Goal: Navigation & Orientation: Find specific page/section

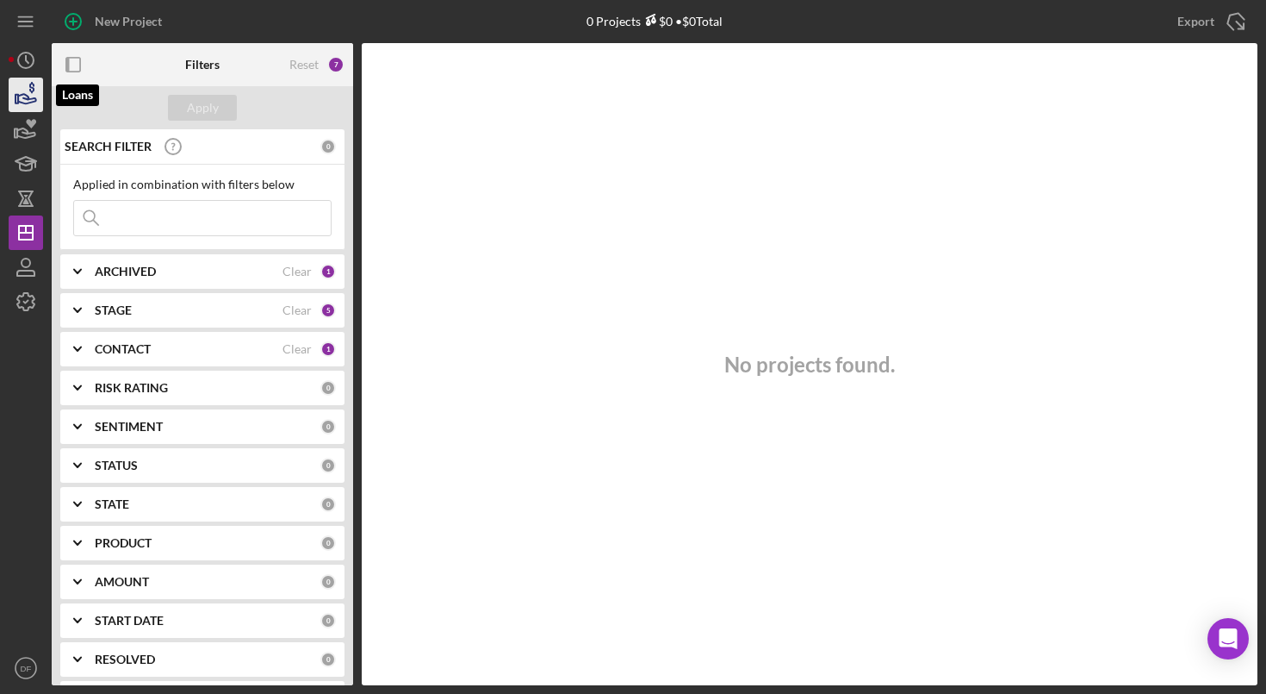
click at [31, 90] on icon "button" at bounding box center [25, 94] width 43 height 43
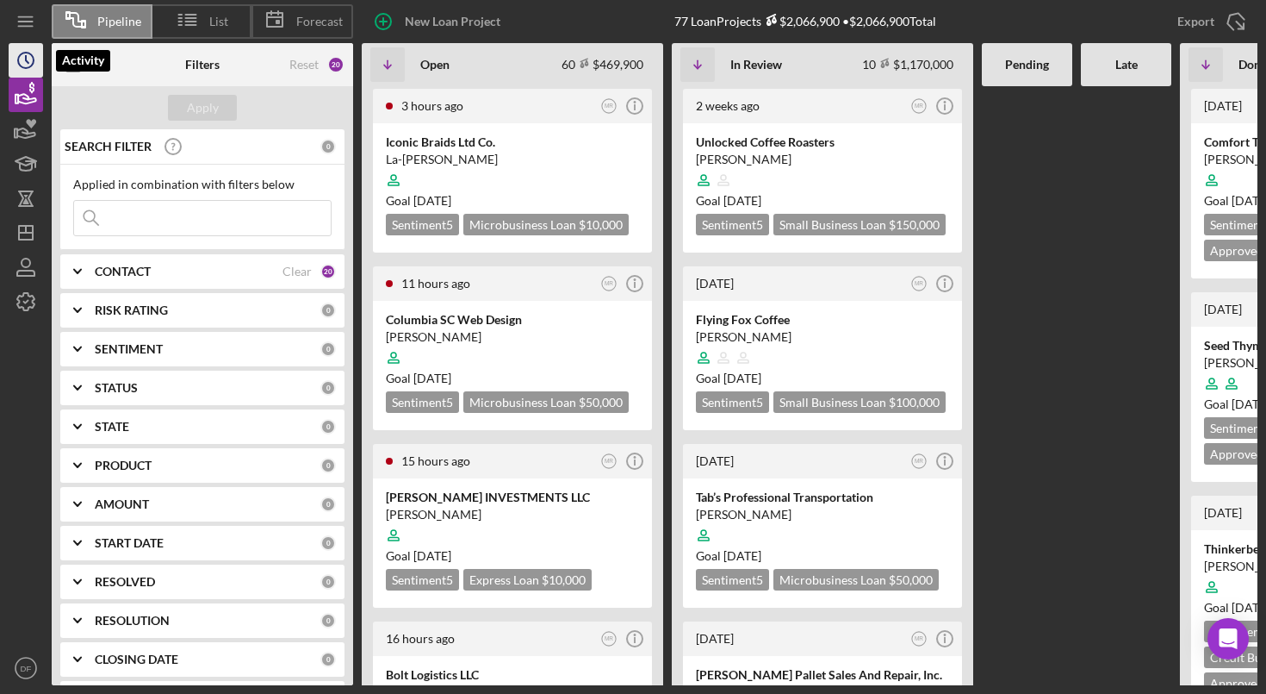
click at [9, 60] on icon "Icon/History" at bounding box center [25, 60] width 43 height 43
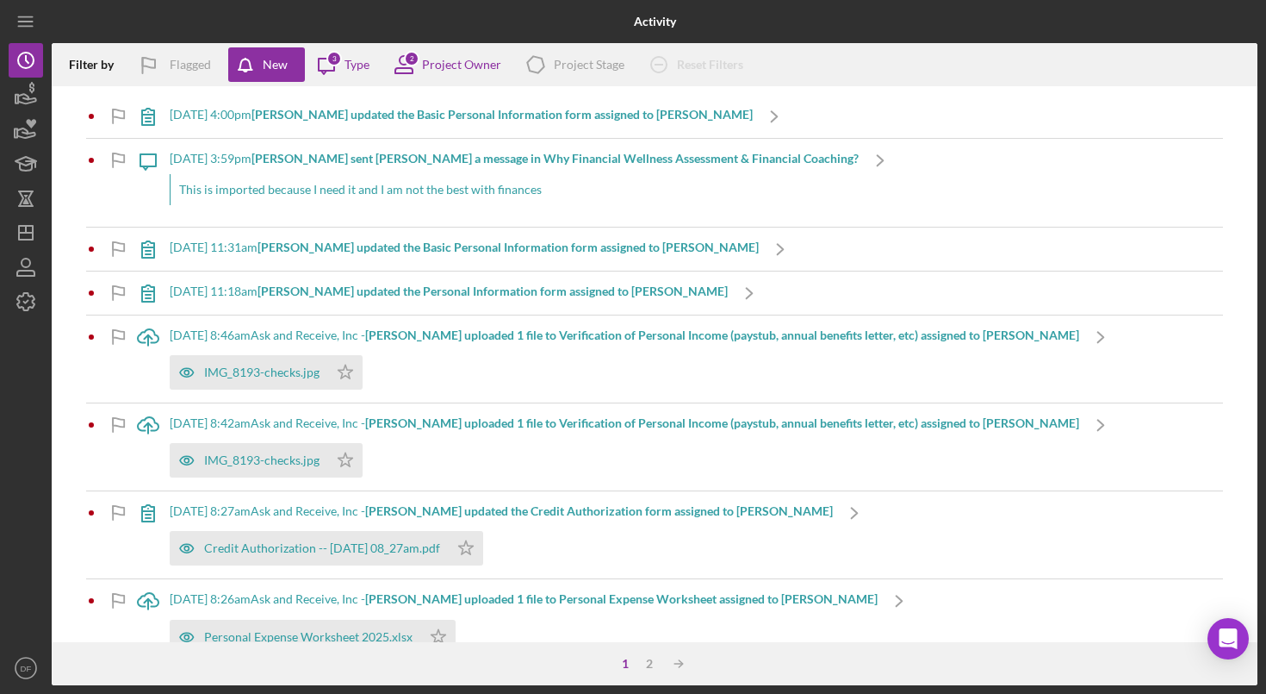
click at [59, 95] on div "[DATE] 4:00pm [PERSON_NAME] updated the Basic Personal Information form assigne…" at bounding box center [655, 364] width 1206 height 556
click at [39, 96] on icon "button" at bounding box center [25, 94] width 43 height 43
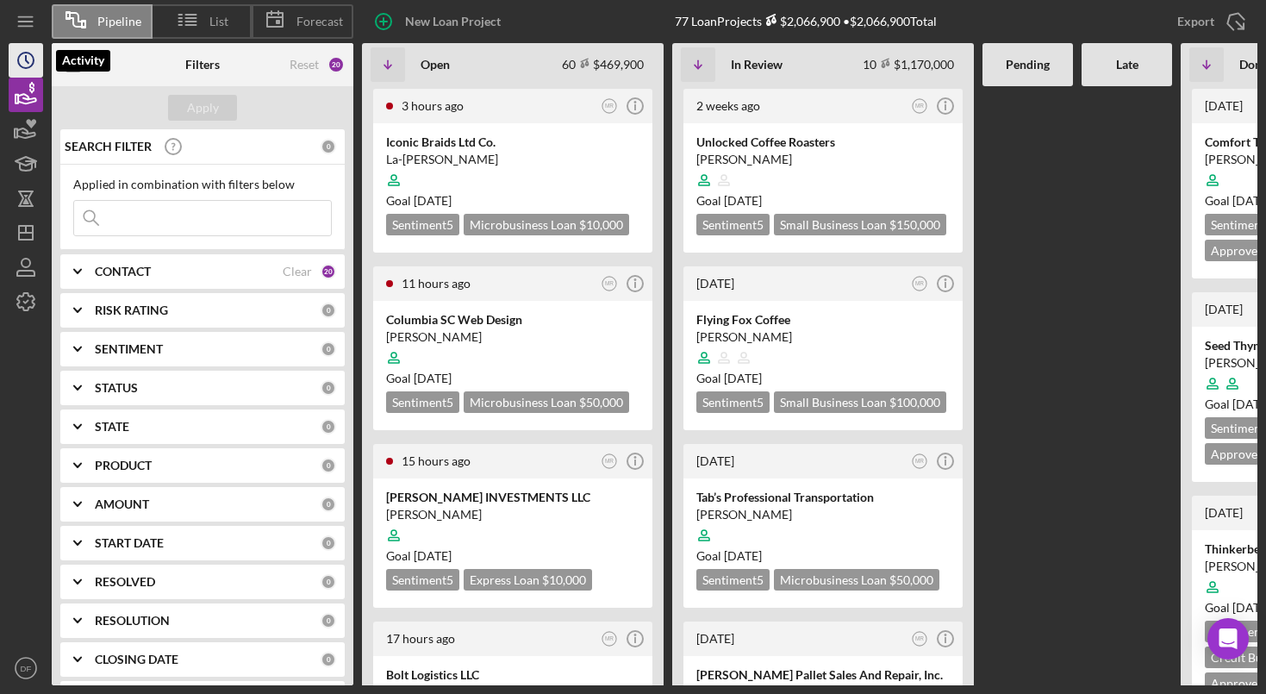
click at [28, 66] on icon "Icon/History" at bounding box center [25, 60] width 43 height 43
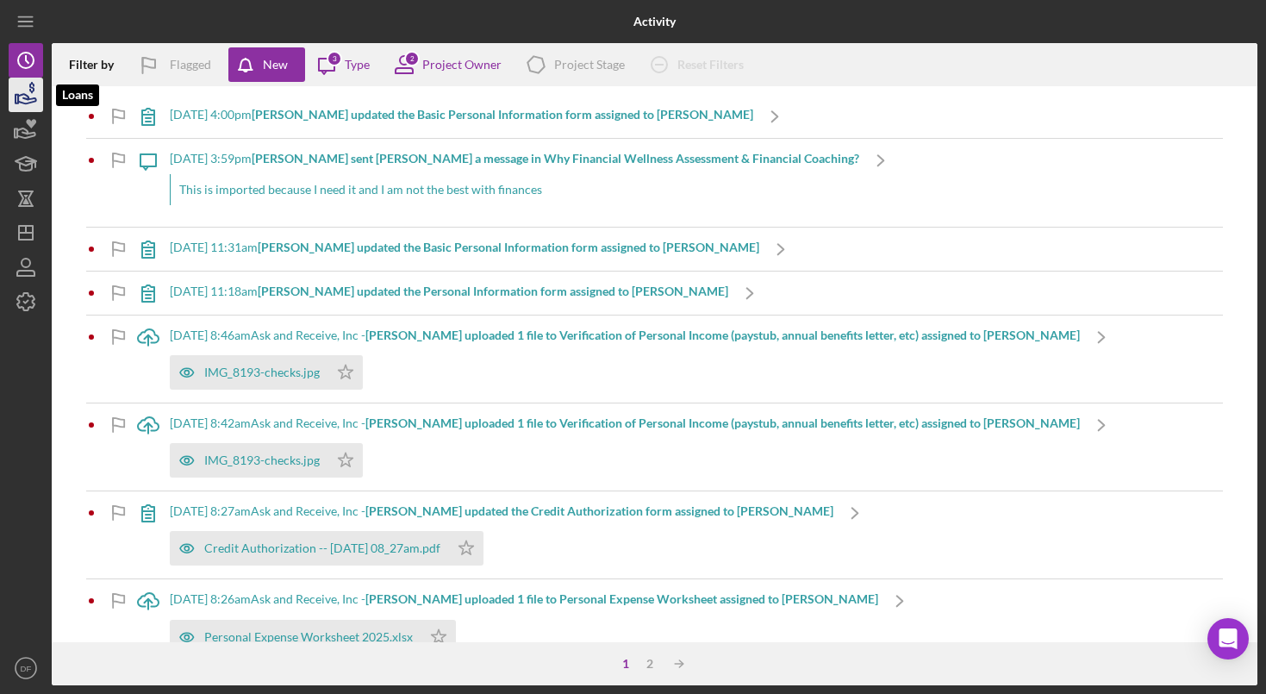
click at [32, 88] on icon "button" at bounding box center [31, 87] width 5 height 11
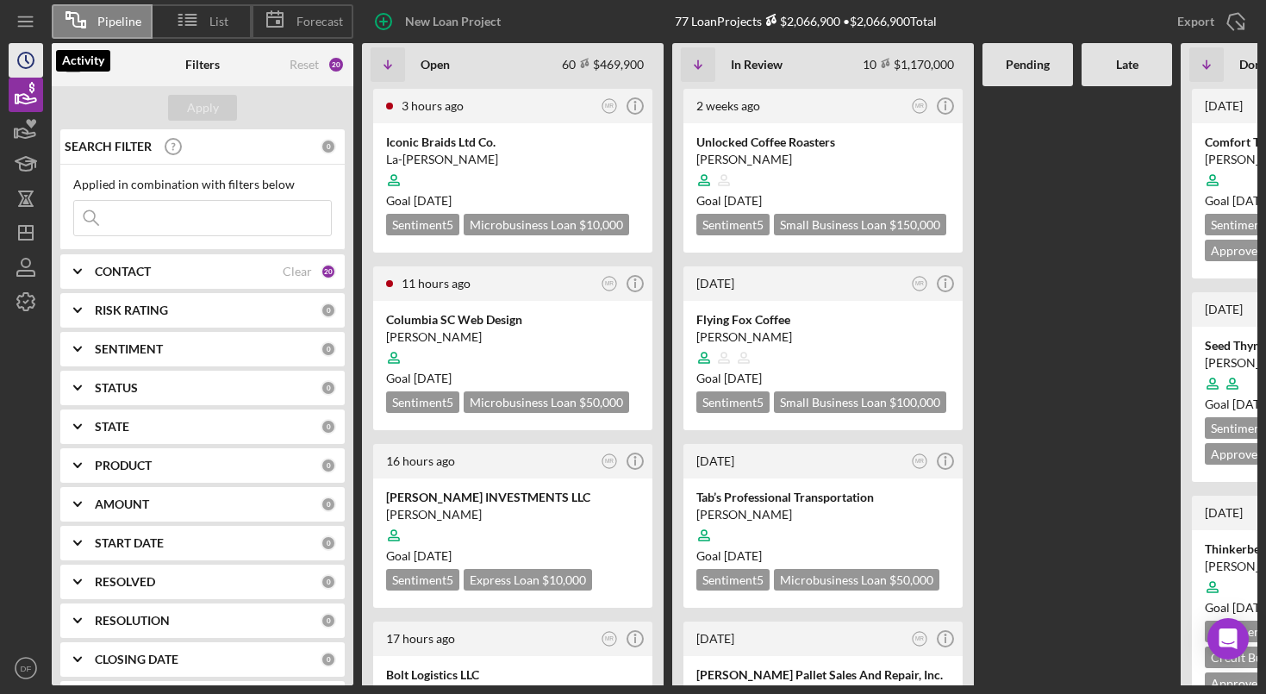
click at [20, 59] on icon "Icon/History" at bounding box center [25, 60] width 43 height 43
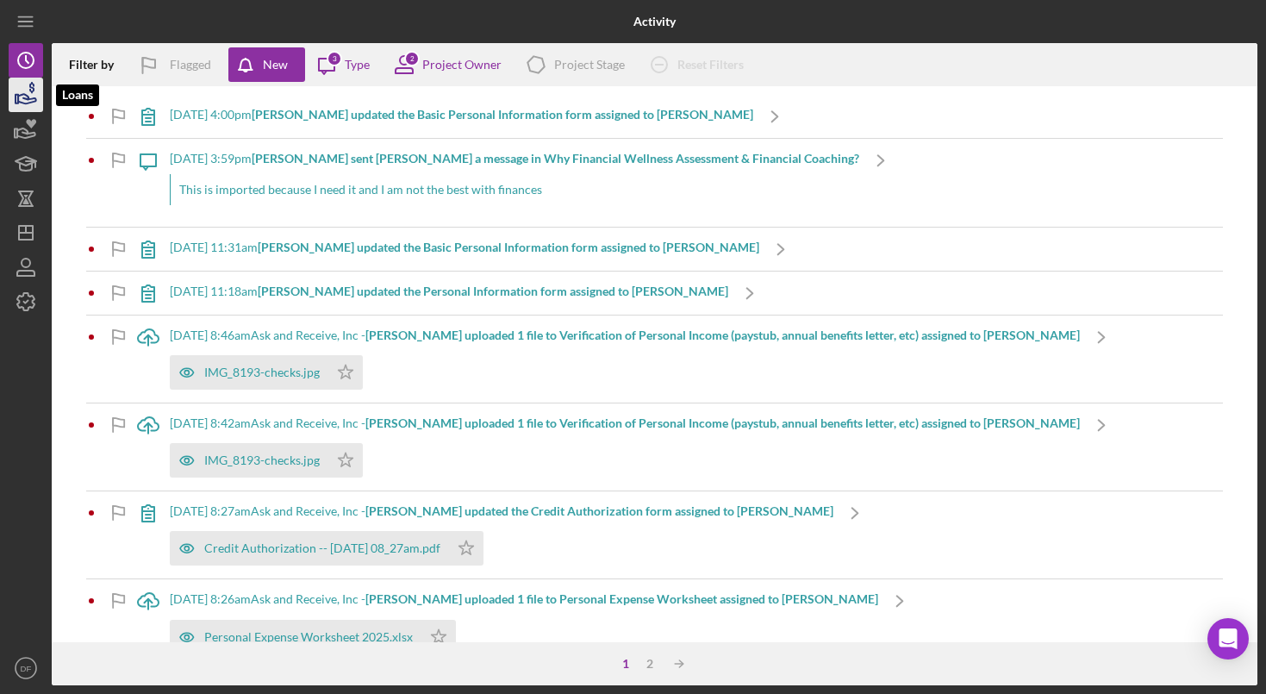
click at [32, 92] on icon "button" at bounding box center [31, 87] width 5 height 11
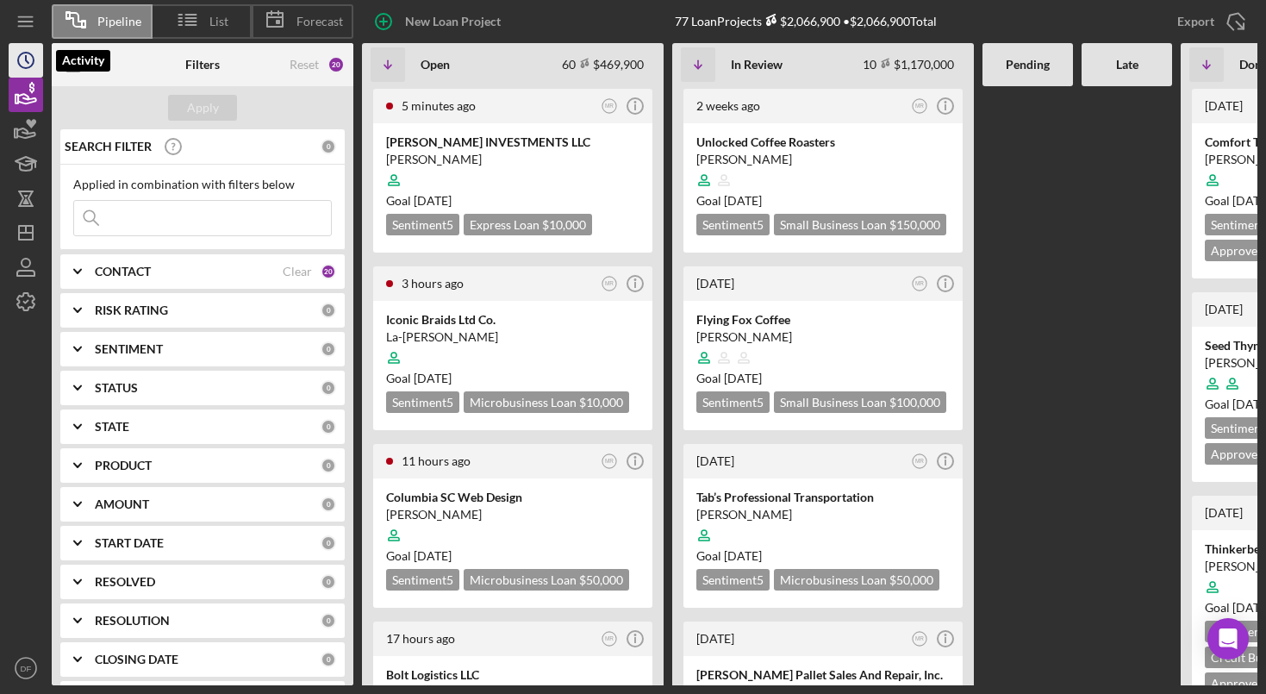
click at [36, 60] on icon "Icon/History" at bounding box center [25, 60] width 43 height 43
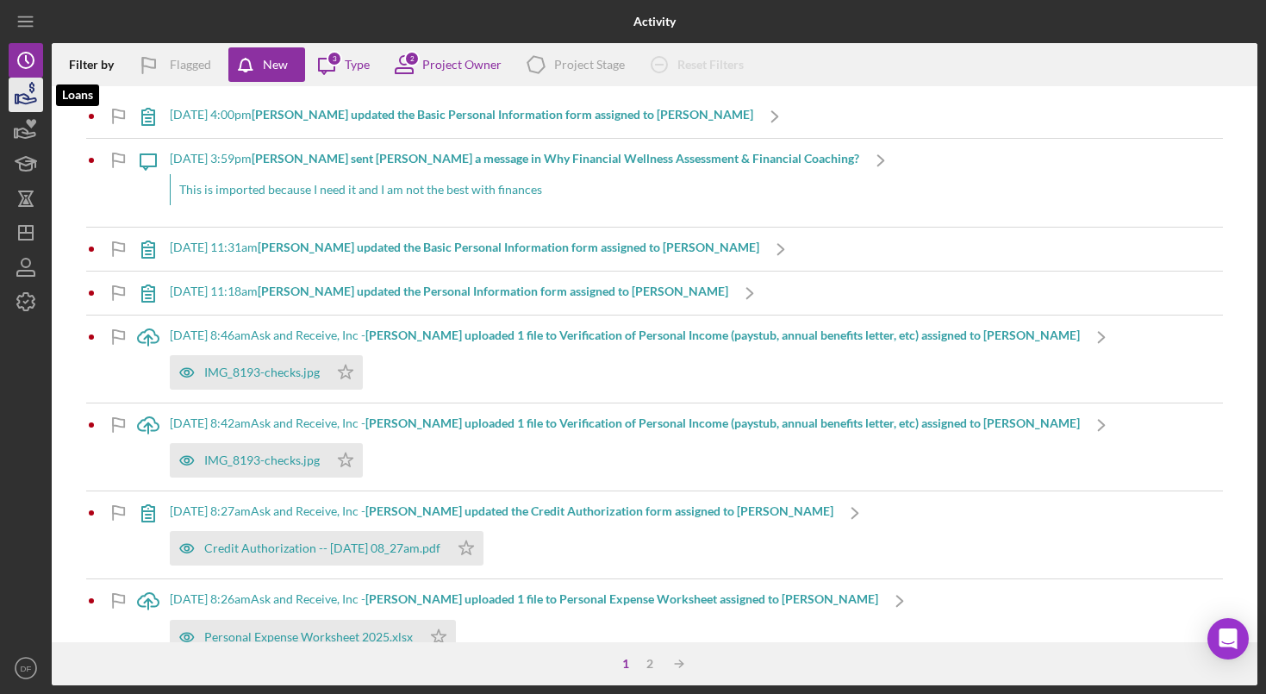
click at [40, 98] on icon "button" at bounding box center [25, 94] width 43 height 43
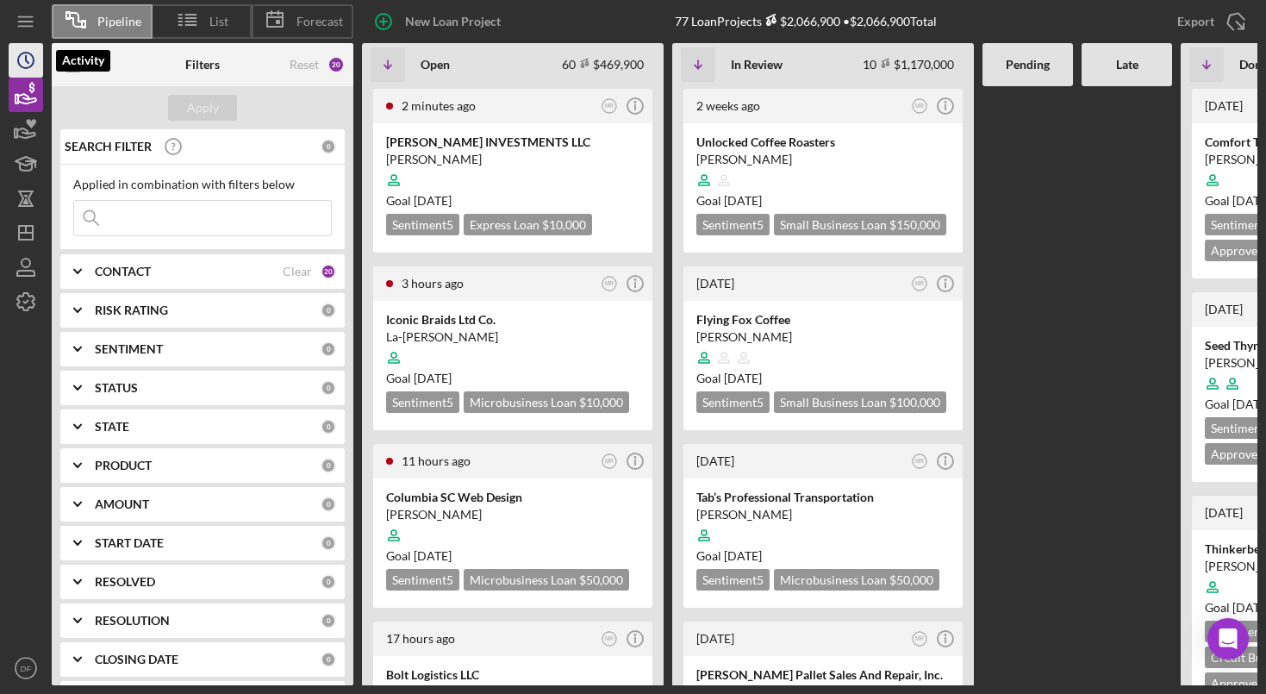
click at [38, 73] on icon "Icon/History" at bounding box center [25, 60] width 43 height 43
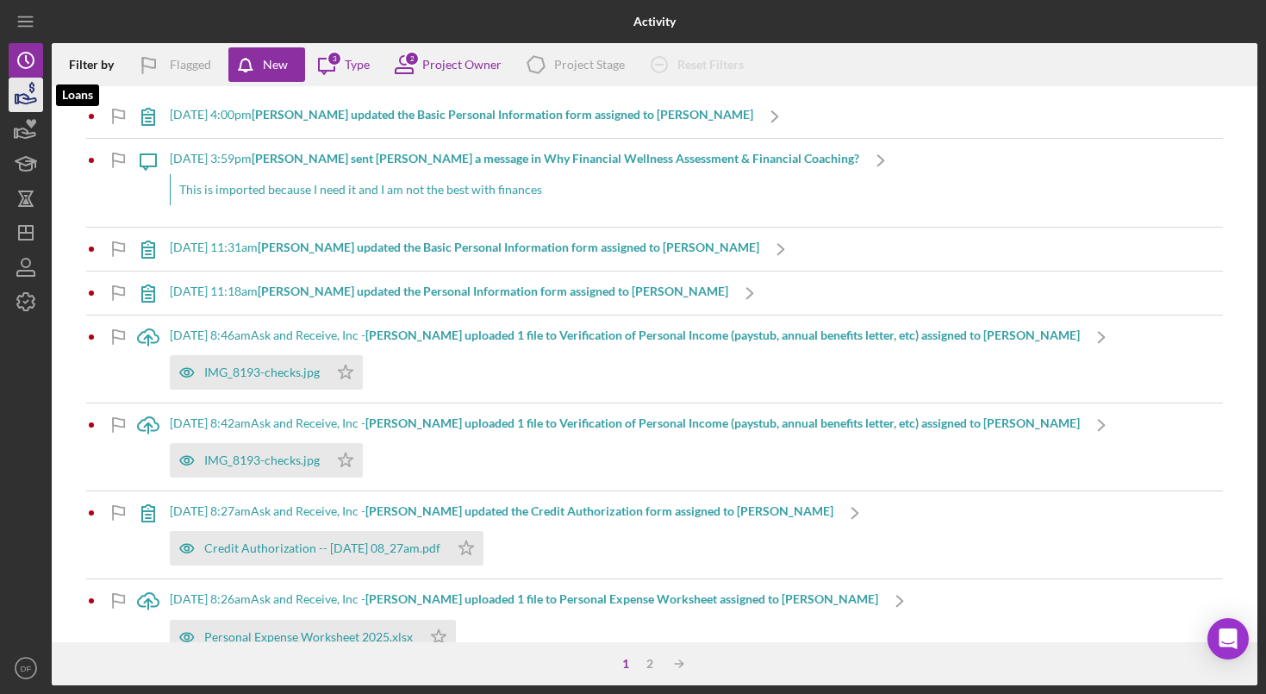
click at [35, 96] on icon "button" at bounding box center [25, 94] width 43 height 43
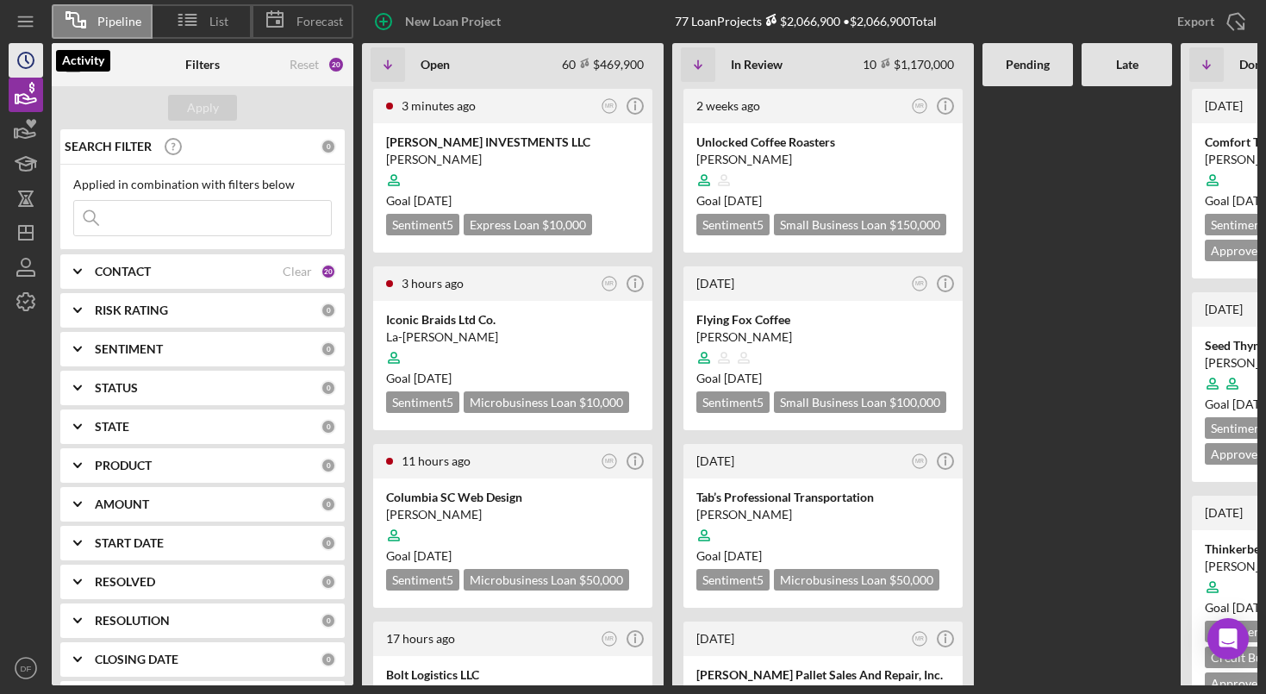
click at [13, 62] on icon "Icon/History" at bounding box center [25, 60] width 43 height 43
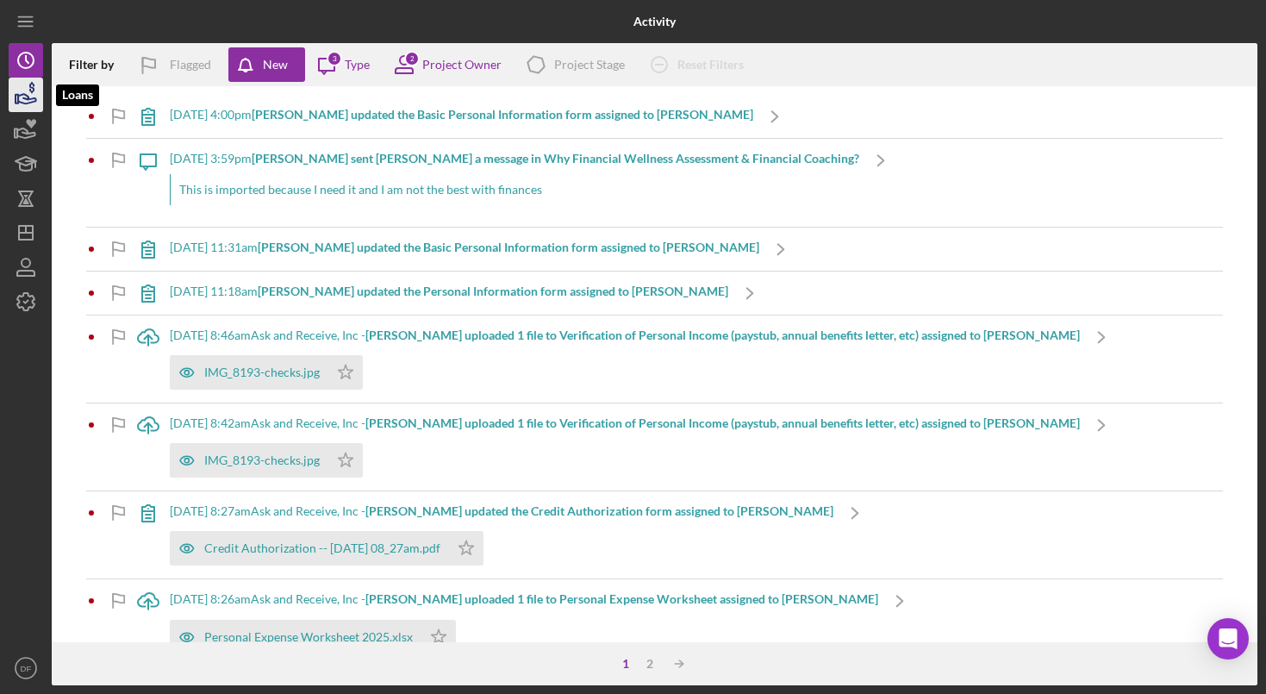
click at [30, 94] on icon "button" at bounding box center [25, 94] width 43 height 43
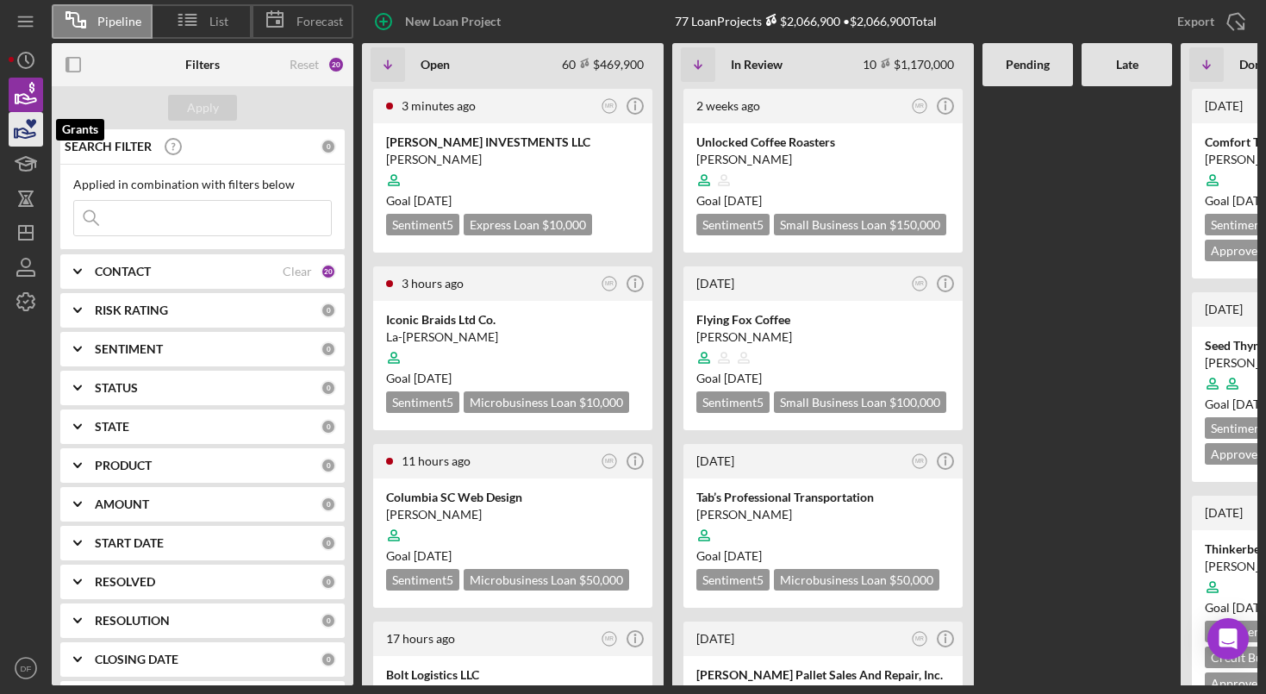
click at [24, 122] on icon "button" at bounding box center [25, 129] width 43 height 43
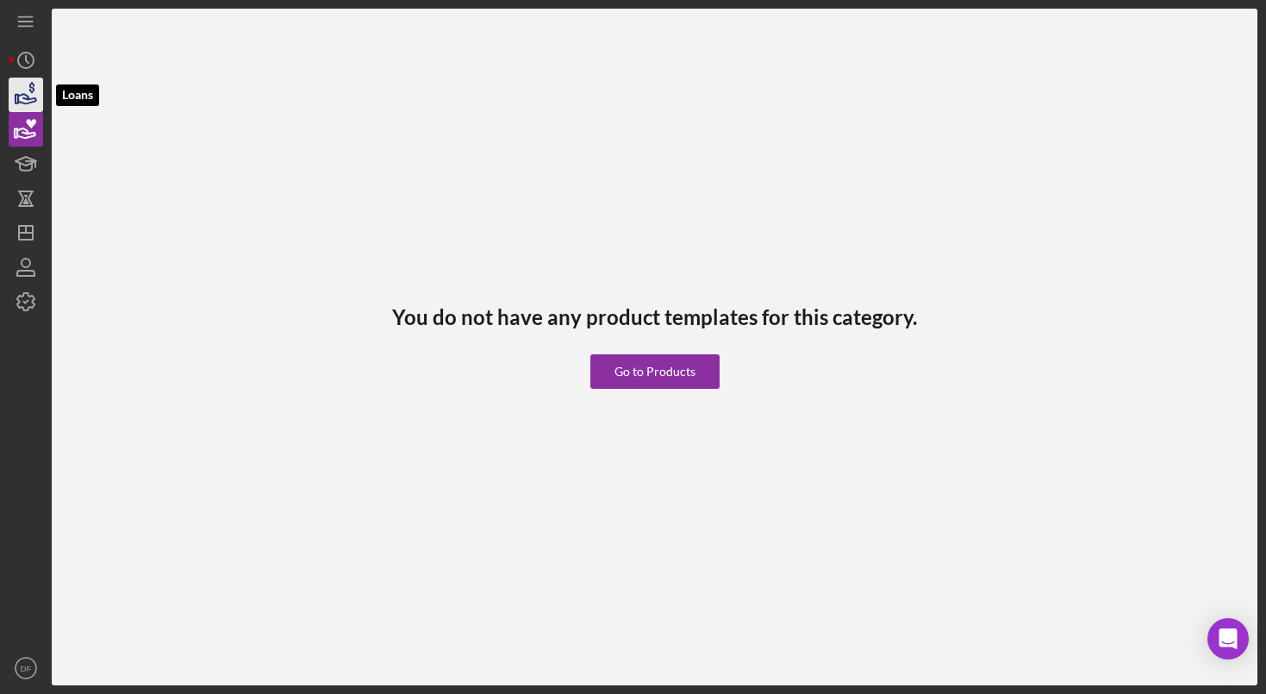
click at [28, 99] on icon "button" at bounding box center [27, 98] width 18 height 9
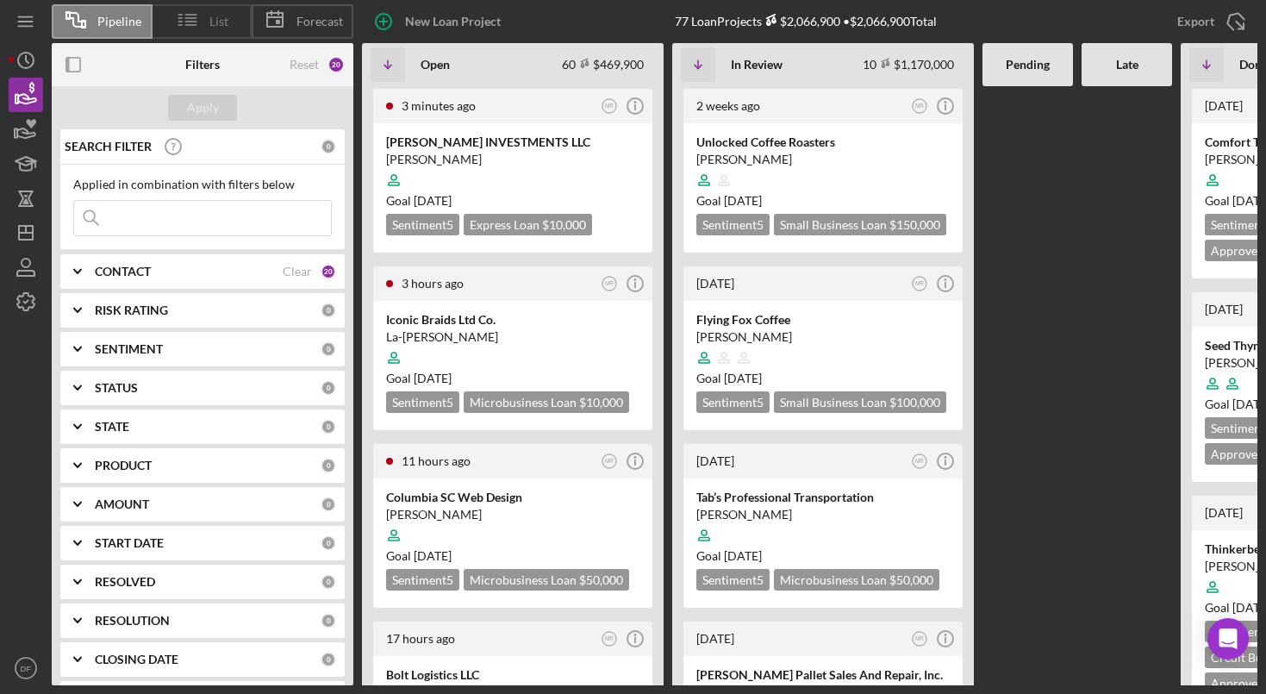
click at [190, 31] on icon at bounding box center [187, 19] width 43 height 43
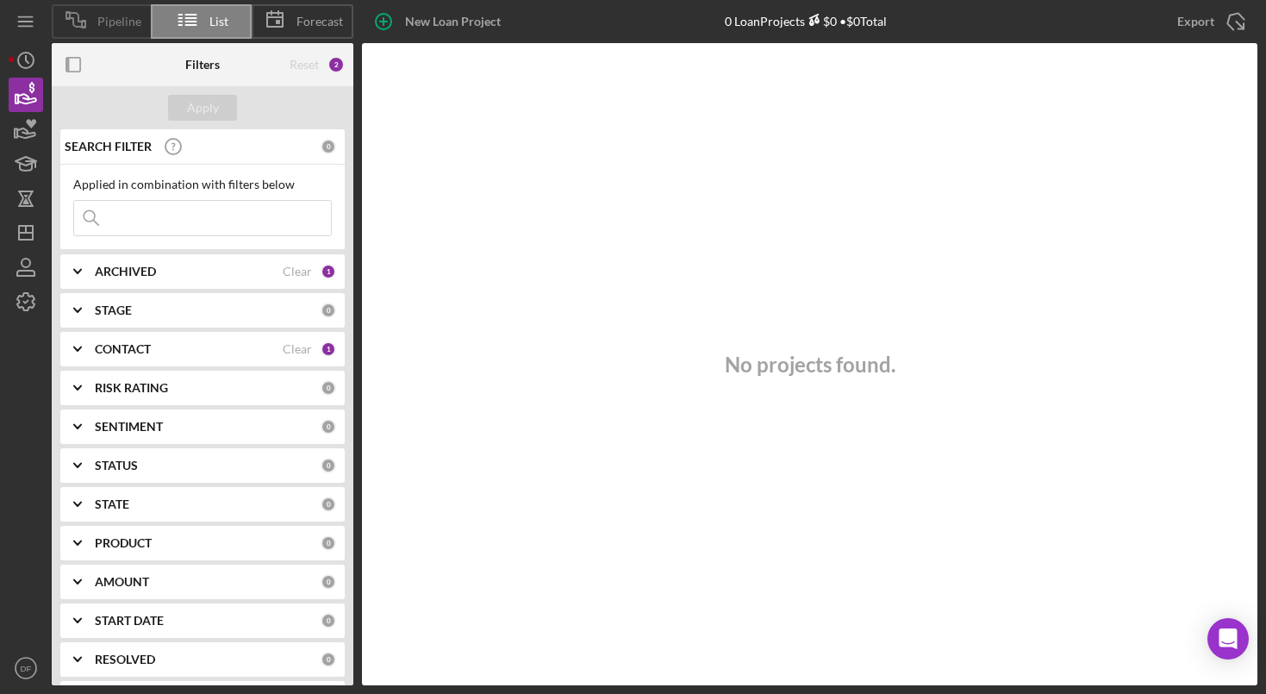
click at [100, 25] on span "Pipeline" at bounding box center [119, 22] width 44 height 14
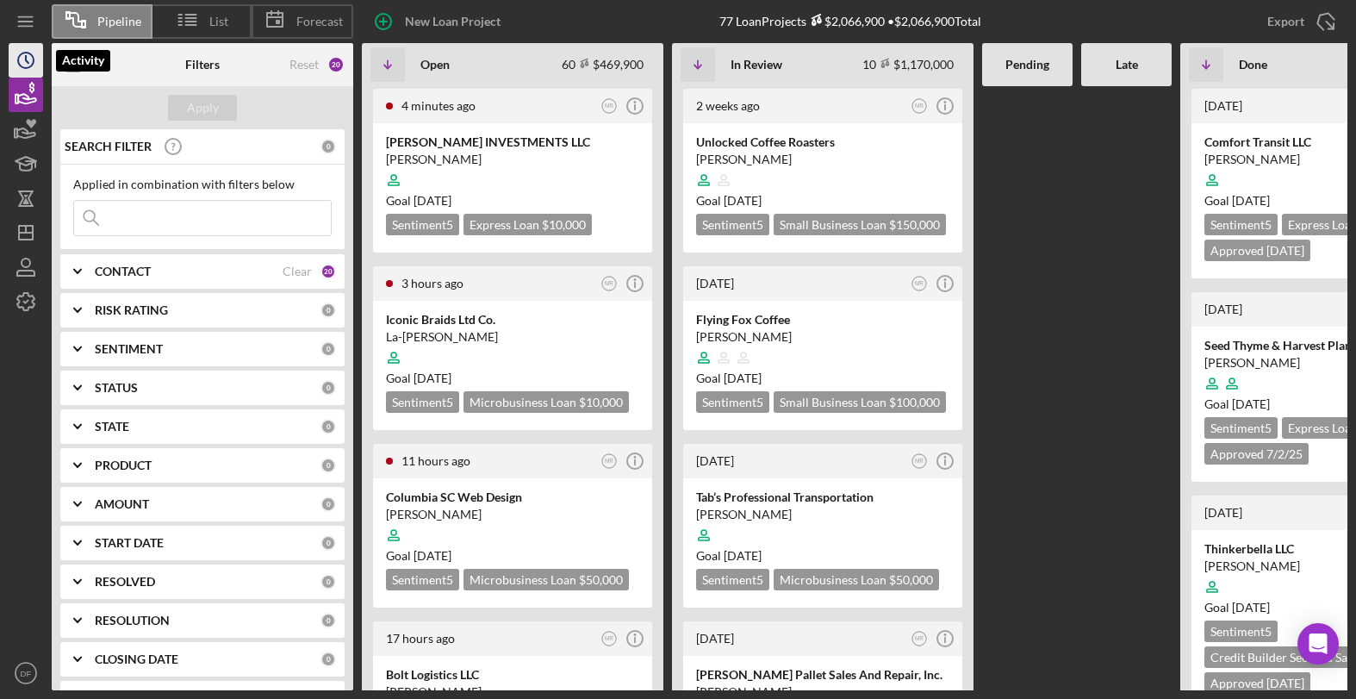
click at [29, 59] on icon "Icon/History" at bounding box center [25, 60] width 43 height 43
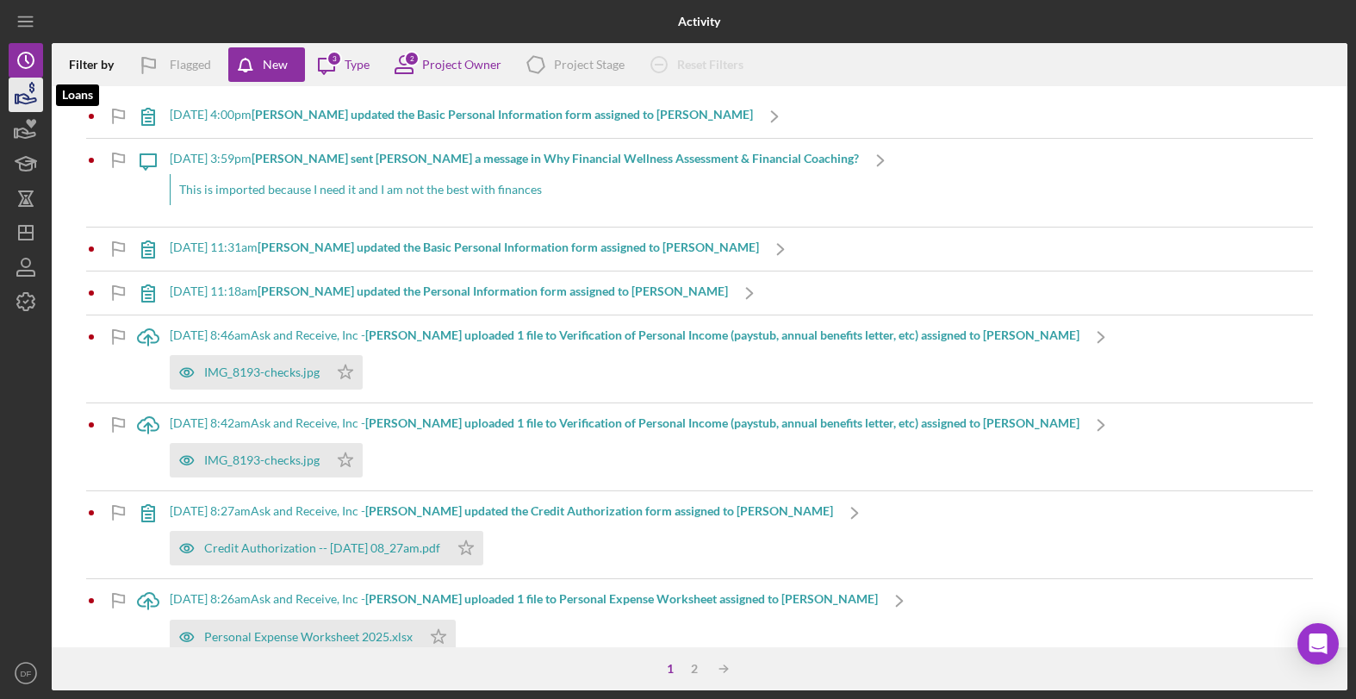
click at [28, 87] on icon "button" at bounding box center [25, 94] width 43 height 43
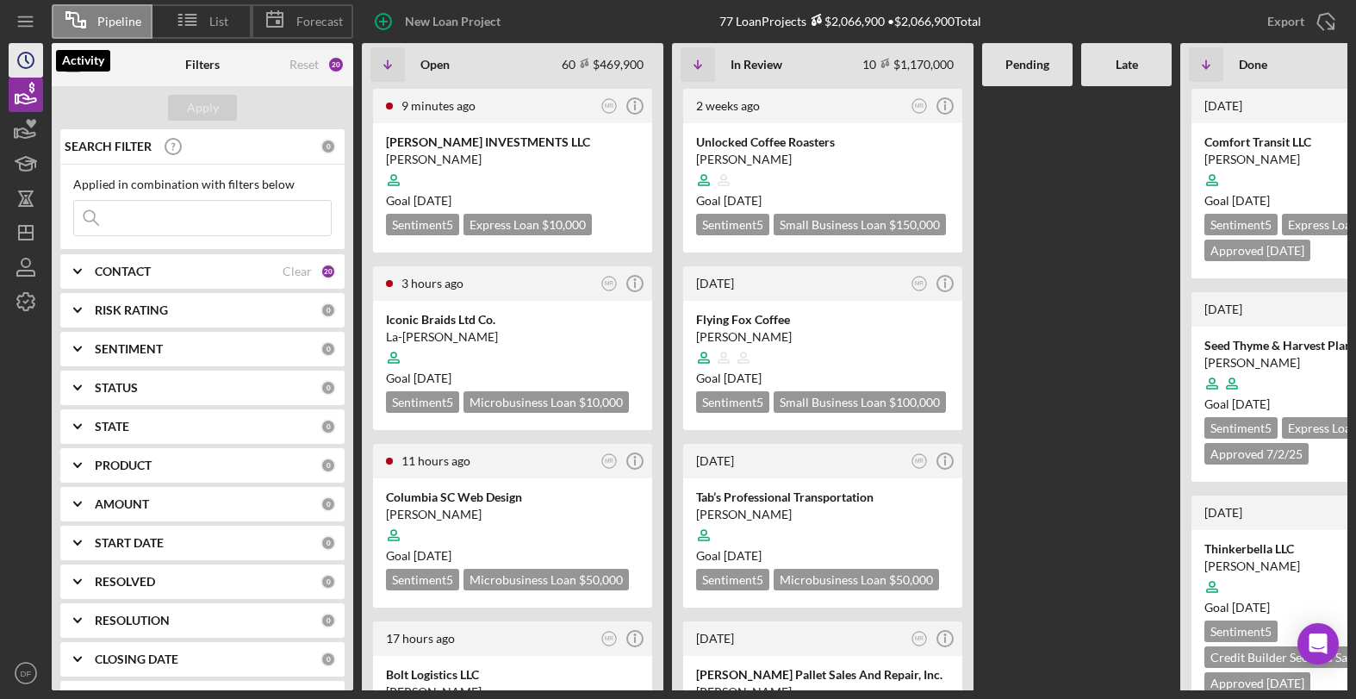
click at [17, 63] on icon "Icon/History" at bounding box center [25, 60] width 43 height 43
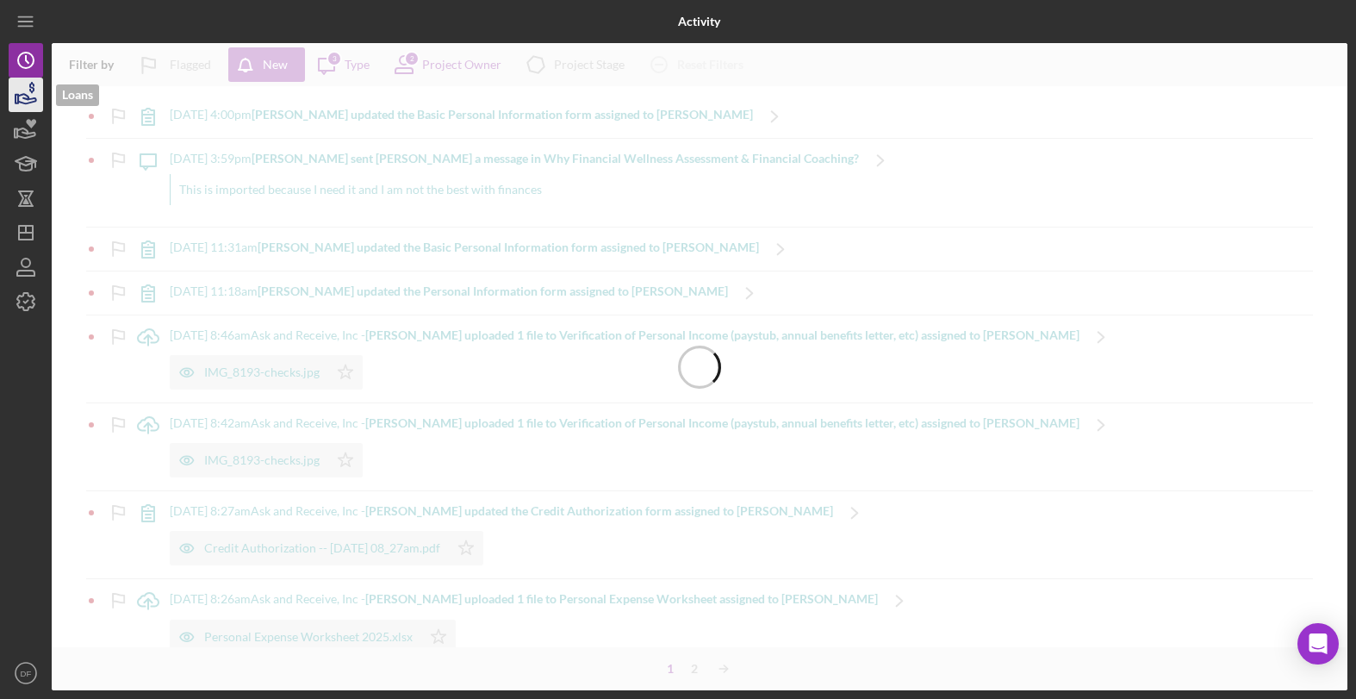
click at [28, 97] on icon "button" at bounding box center [27, 98] width 18 height 9
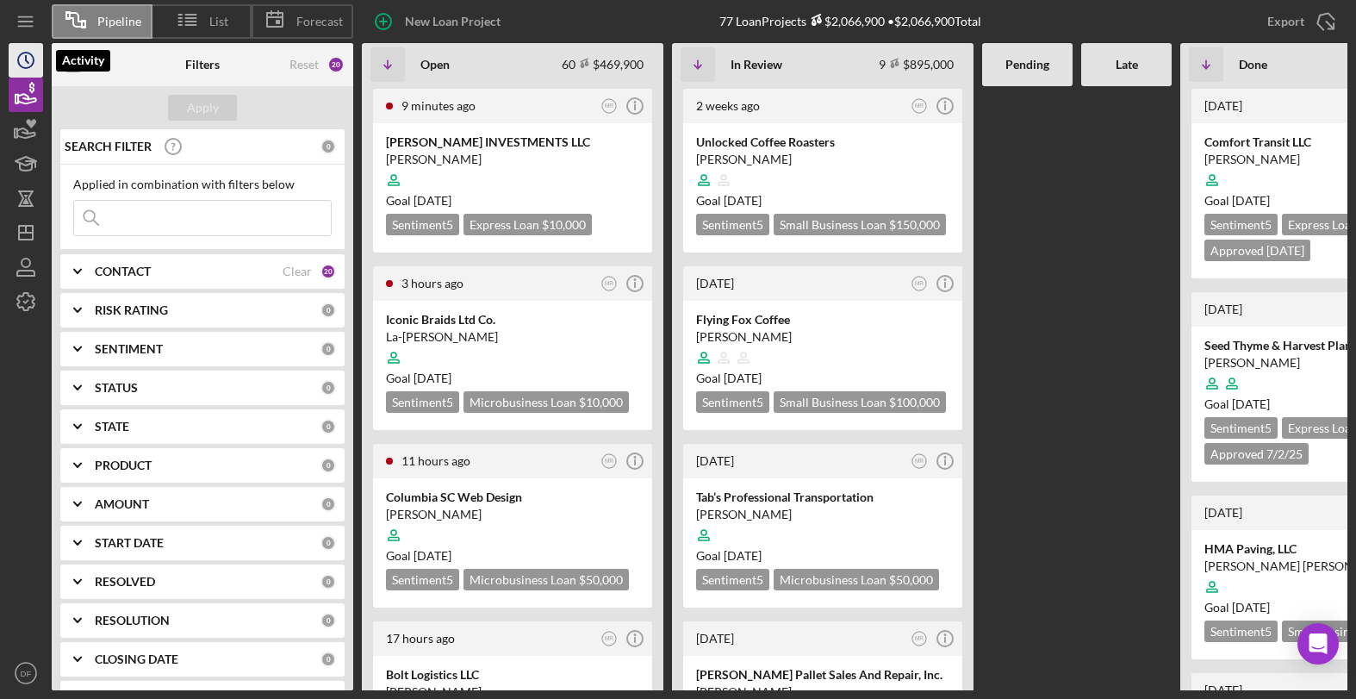
click at [34, 69] on icon "Icon/History" at bounding box center [25, 60] width 43 height 43
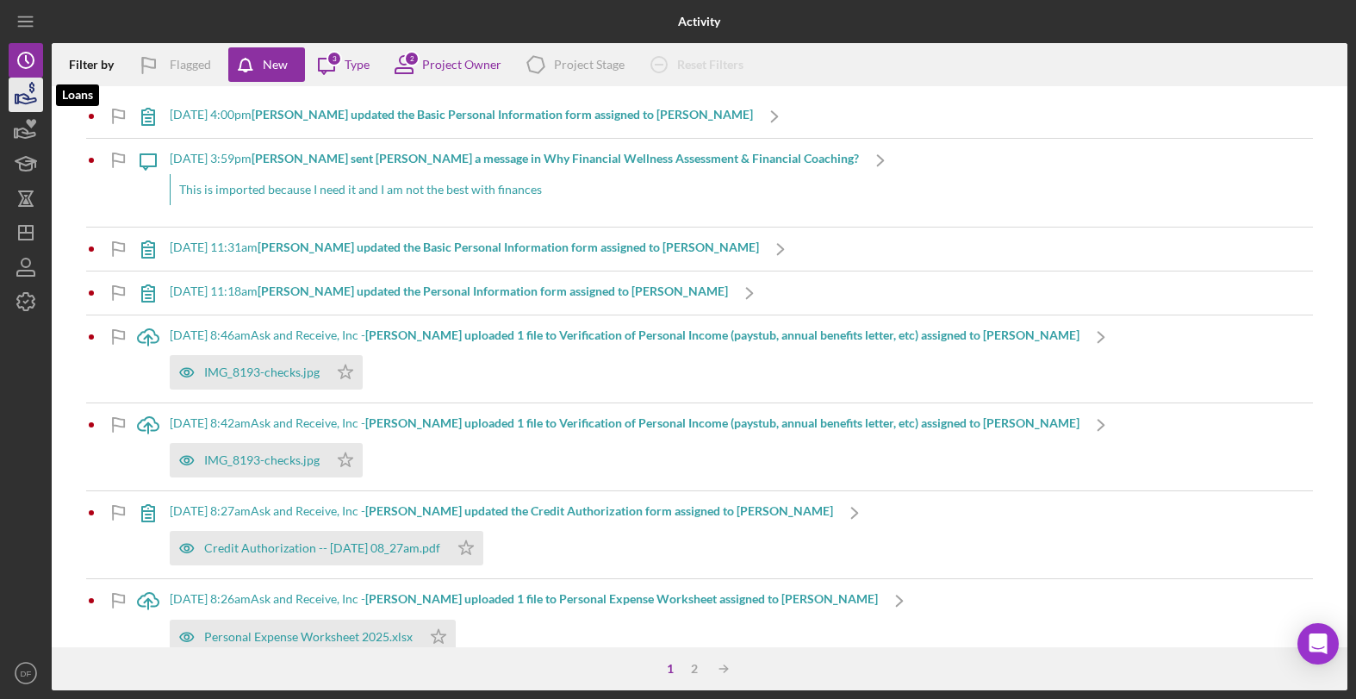
click at [30, 86] on icon "button" at bounding box center [31, 87] width 5 height 11
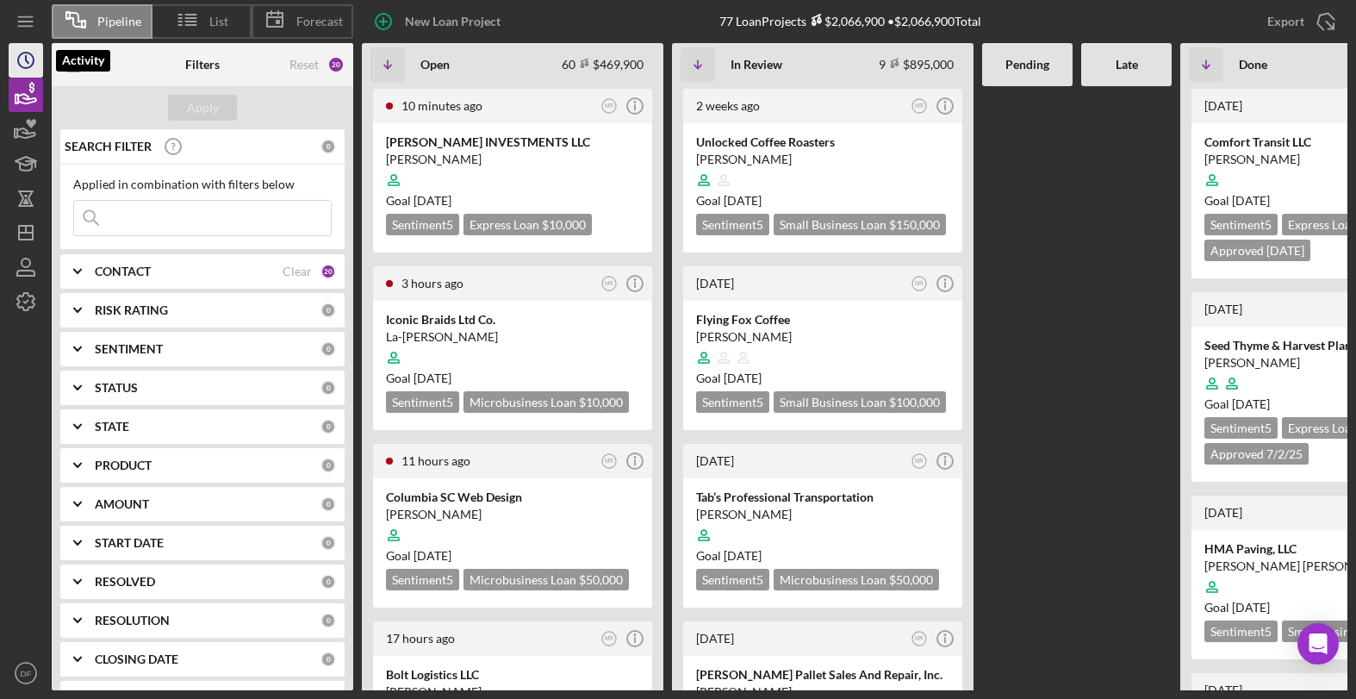
drag, startPoint x: 17, startPoint y: 55, endPoint x: 28, endPoint y: 76, distance: 23.1
click at [18, 56] on icon "Icon/History" at bounding box center [25, 60] width 43 height 43
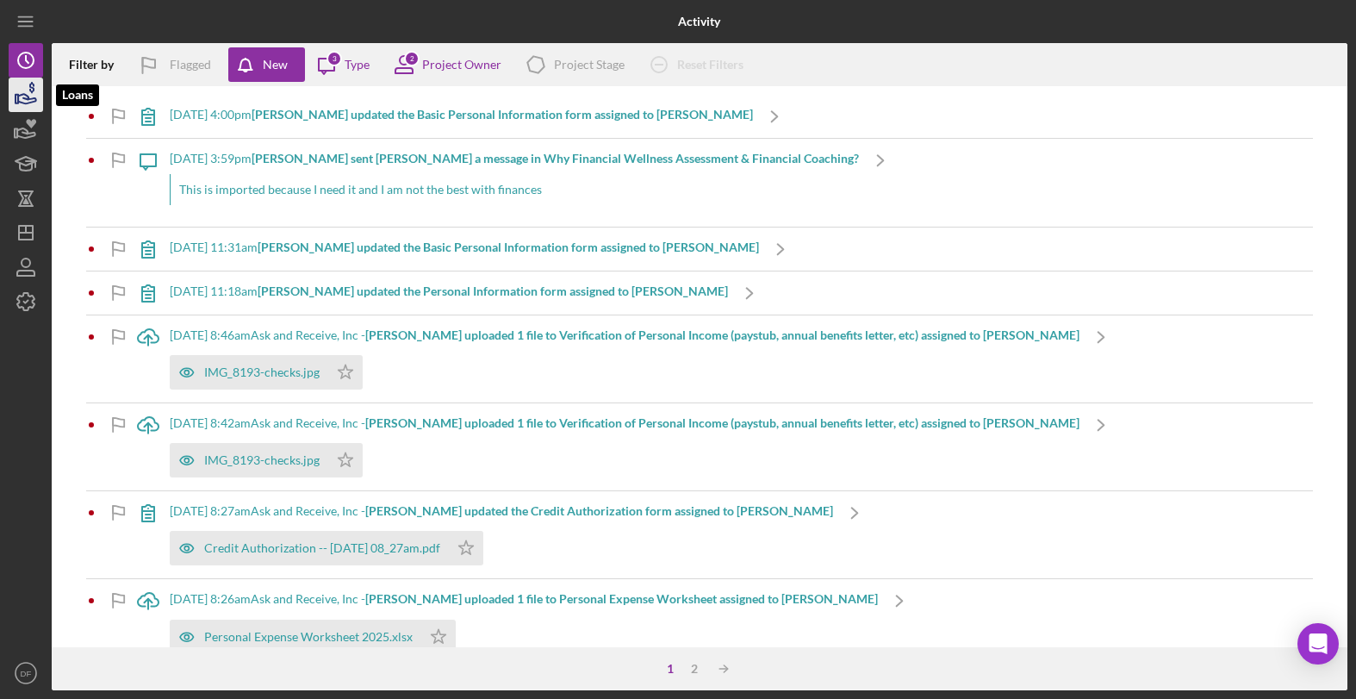
click at [34, 106] on icon "button" at bounding box center [25, 94] width 43 height 43
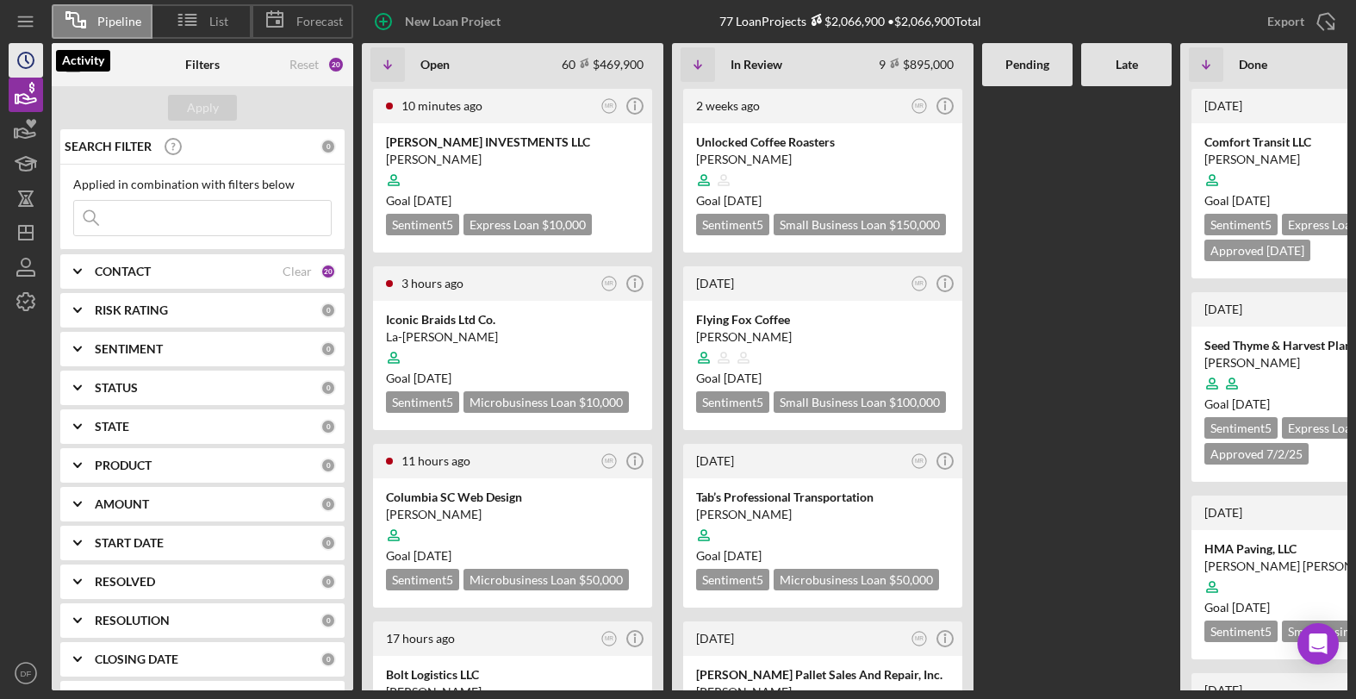
click at [20, 59] on icon "Icon/History" at bounding box center [25, 60] width 43 height 43
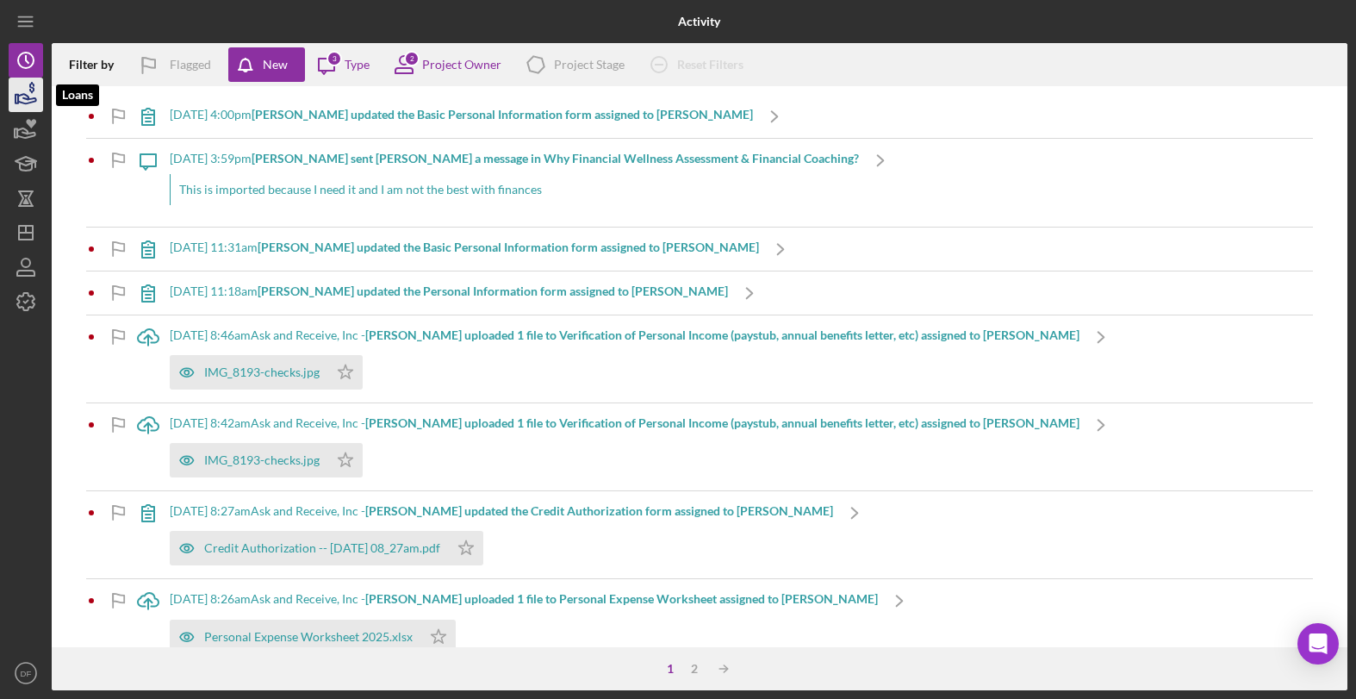
click at [22, 110] on icon "button" at bounding box center [25, 94] width 43 height 43
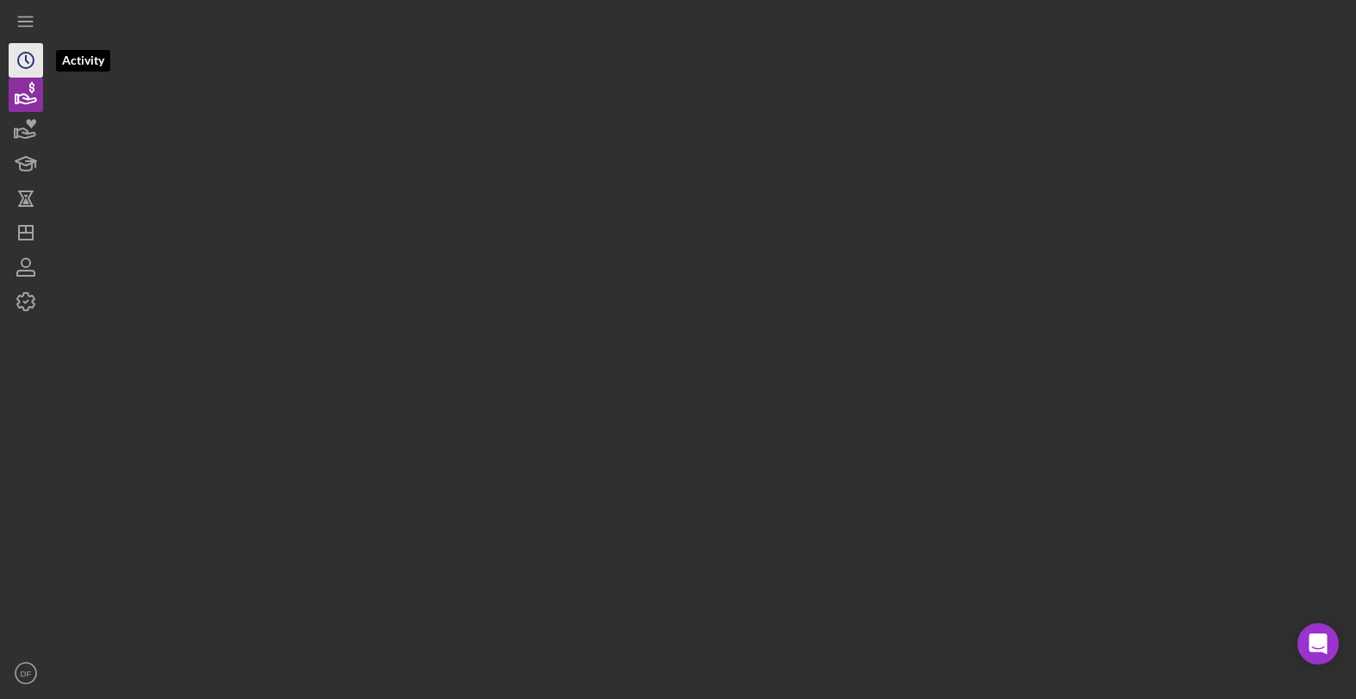
click at [30, 66] on circle "button" at bounding box center [26, 61] width 16 height 16
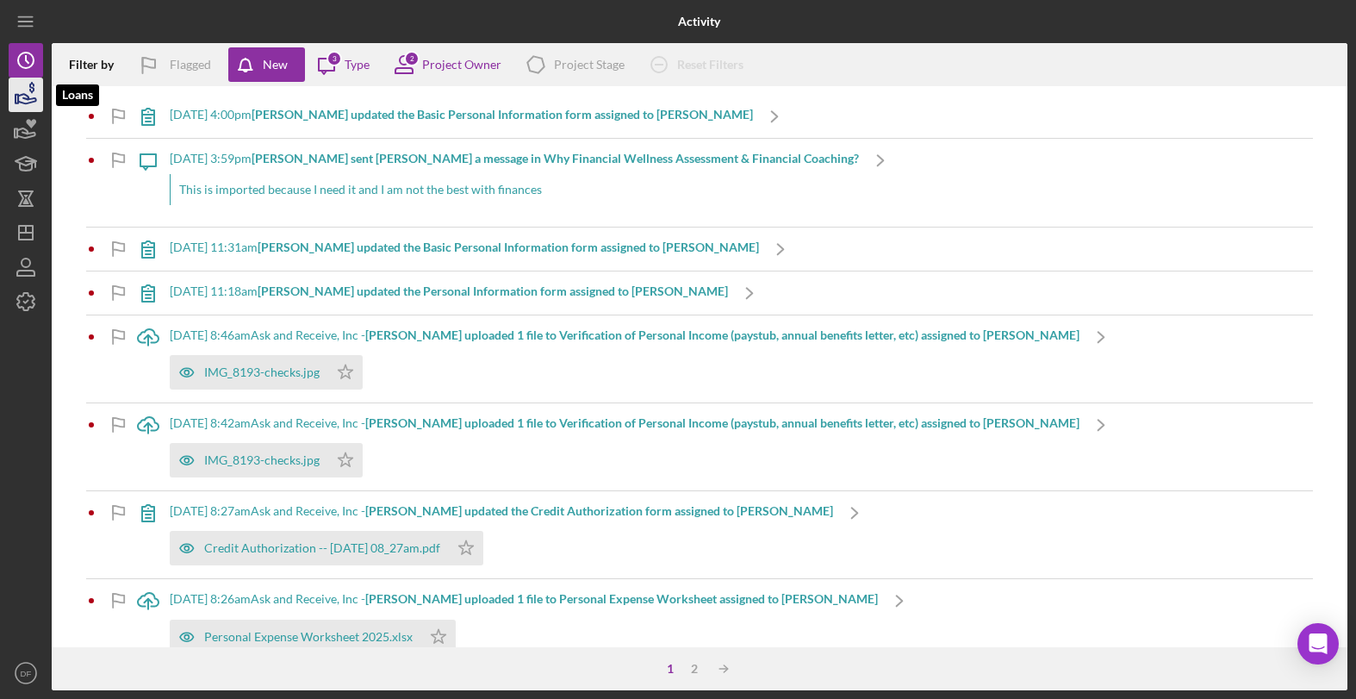
click at [22, 90] on icon "button" at bounding box center [25, 94] width 43 height 43
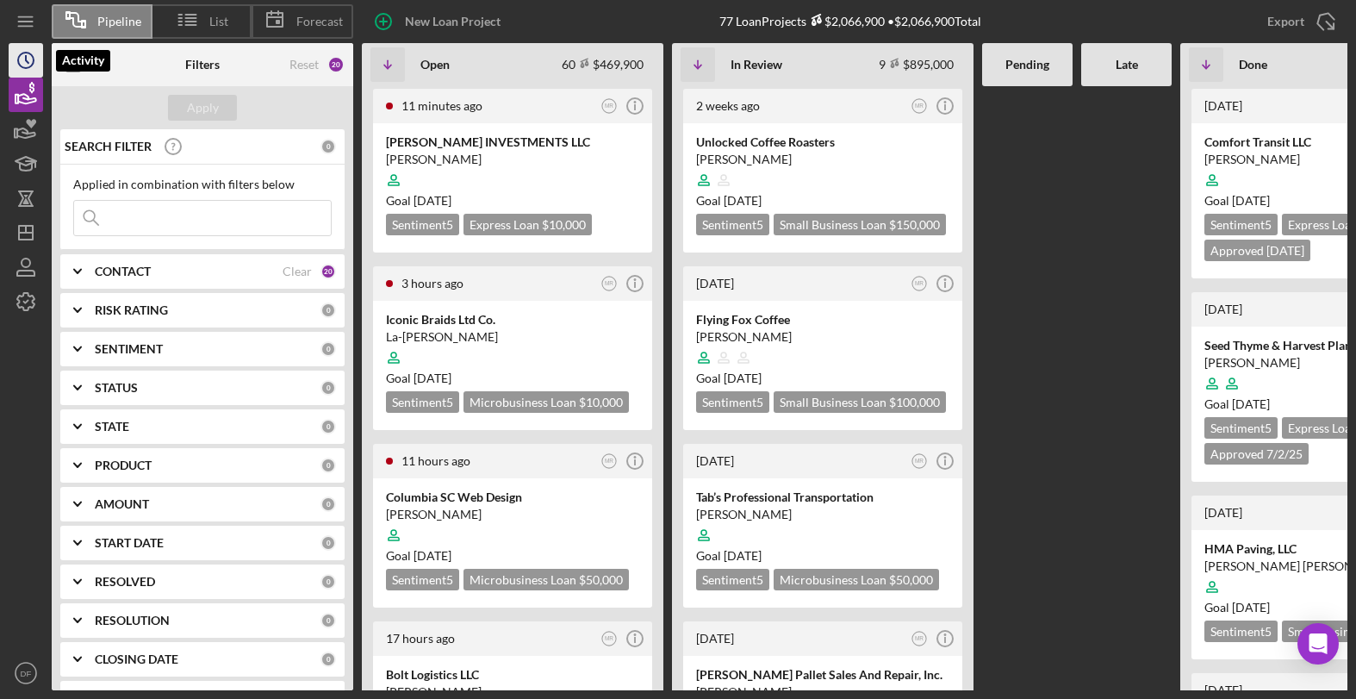
click at [27, 61] on polyline "button" at bounding box center [27, 59] width 3 height 7
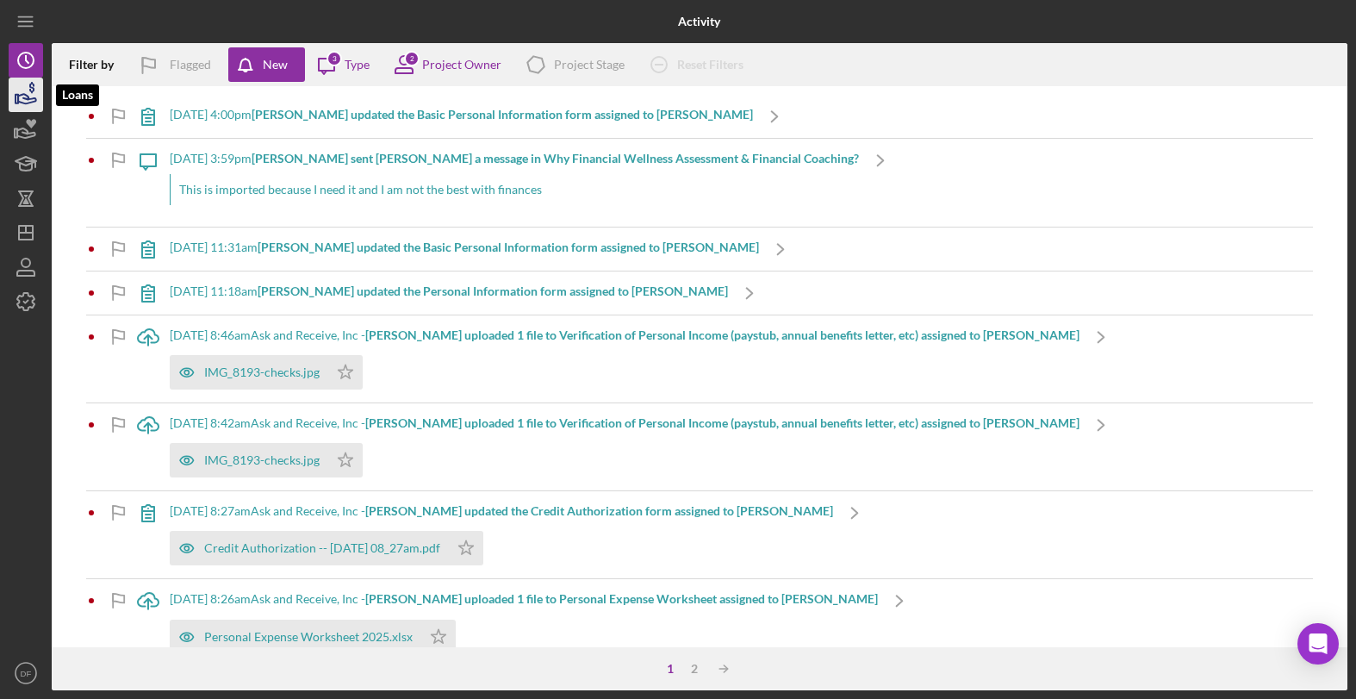
click at [27, 85] on icon "button" at bounding box center [25, 94] width 43 height 43
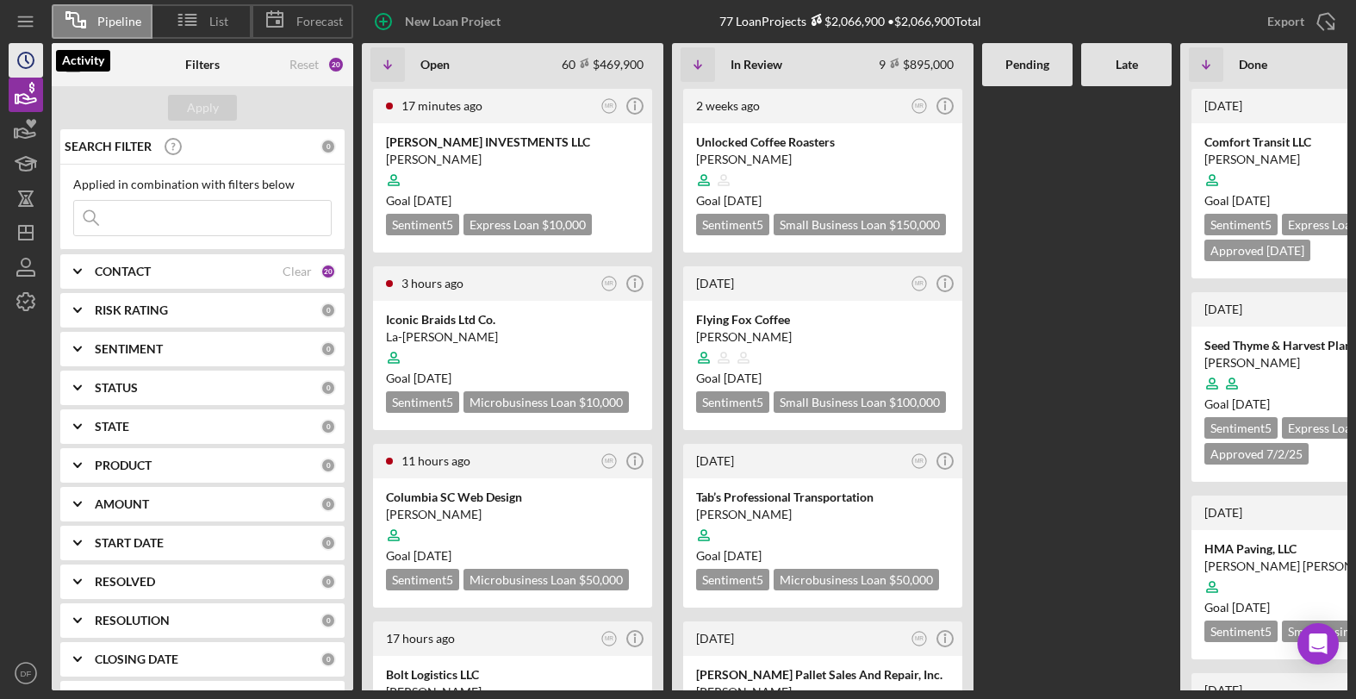
click at [35, 70] on icon "Icon/History" at bounding box center [25, 60] width 43 height 43
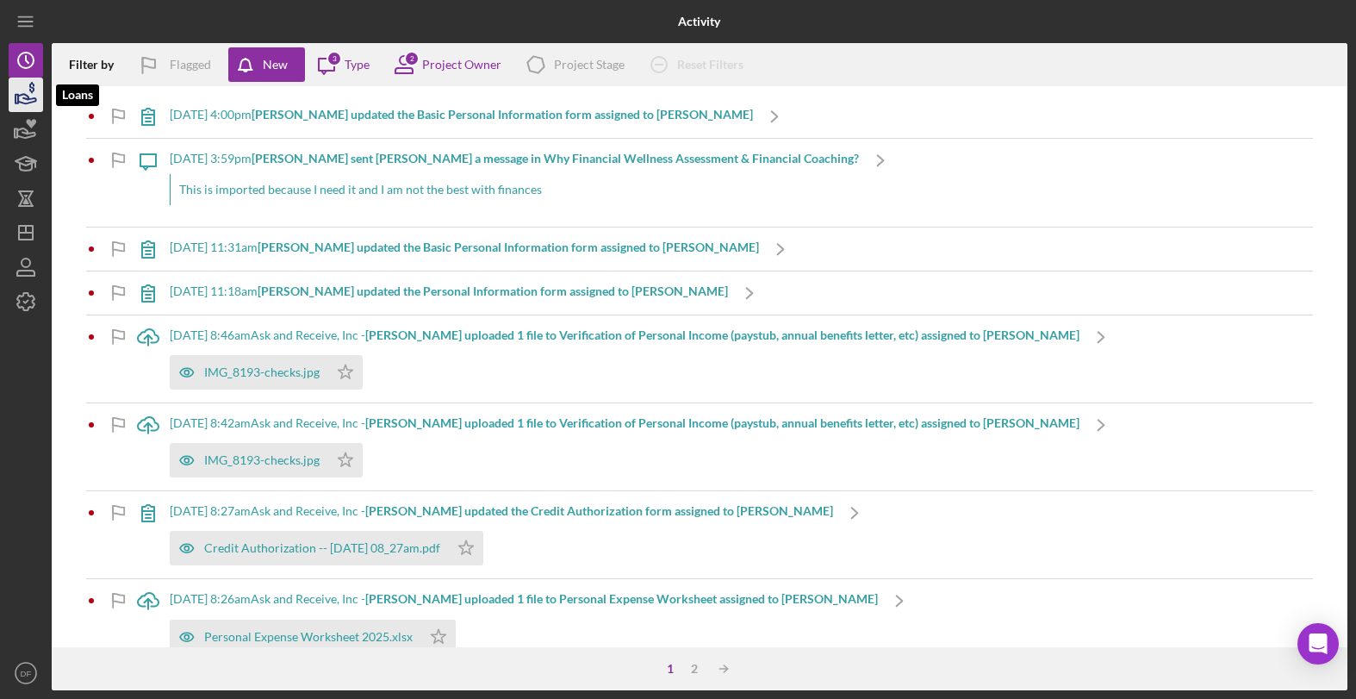
click at [34, 90] on icon "button" at bounding box center [31, 87] width 5 height 11
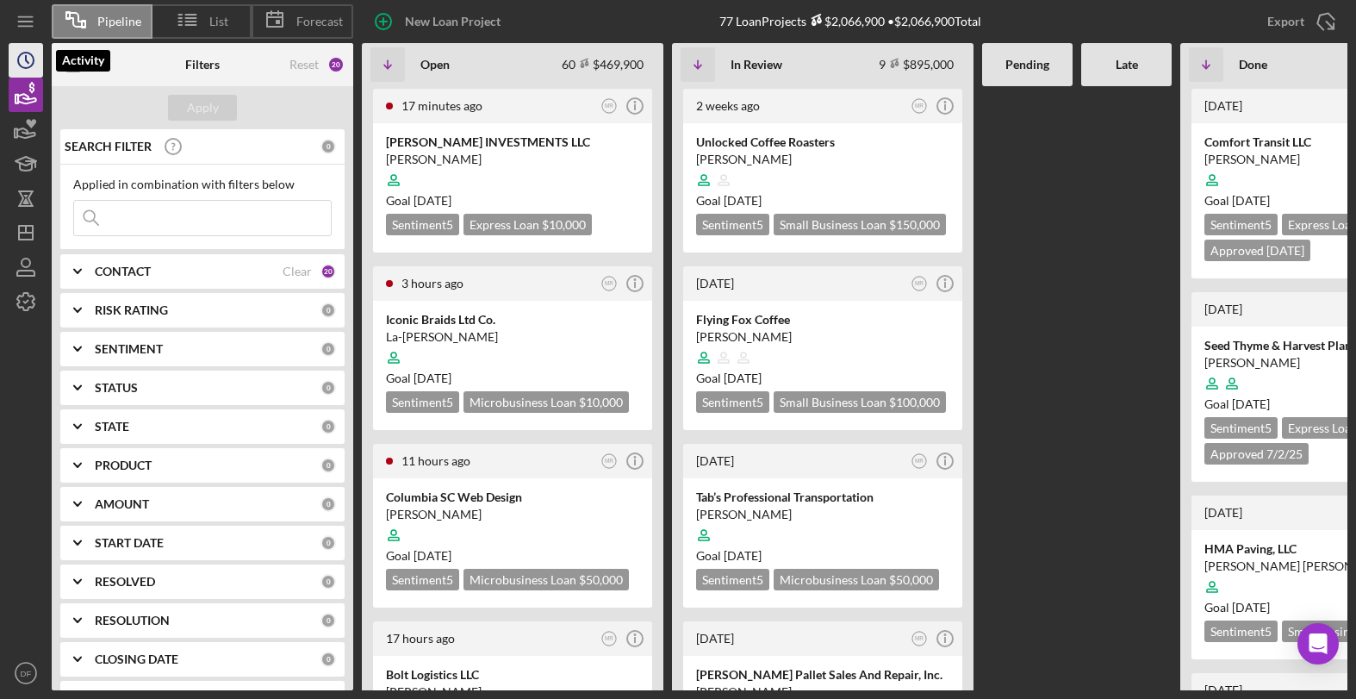
click at [15, 57] on icon "Icon/History" at bounding box center [25, 60] width 43 height 43
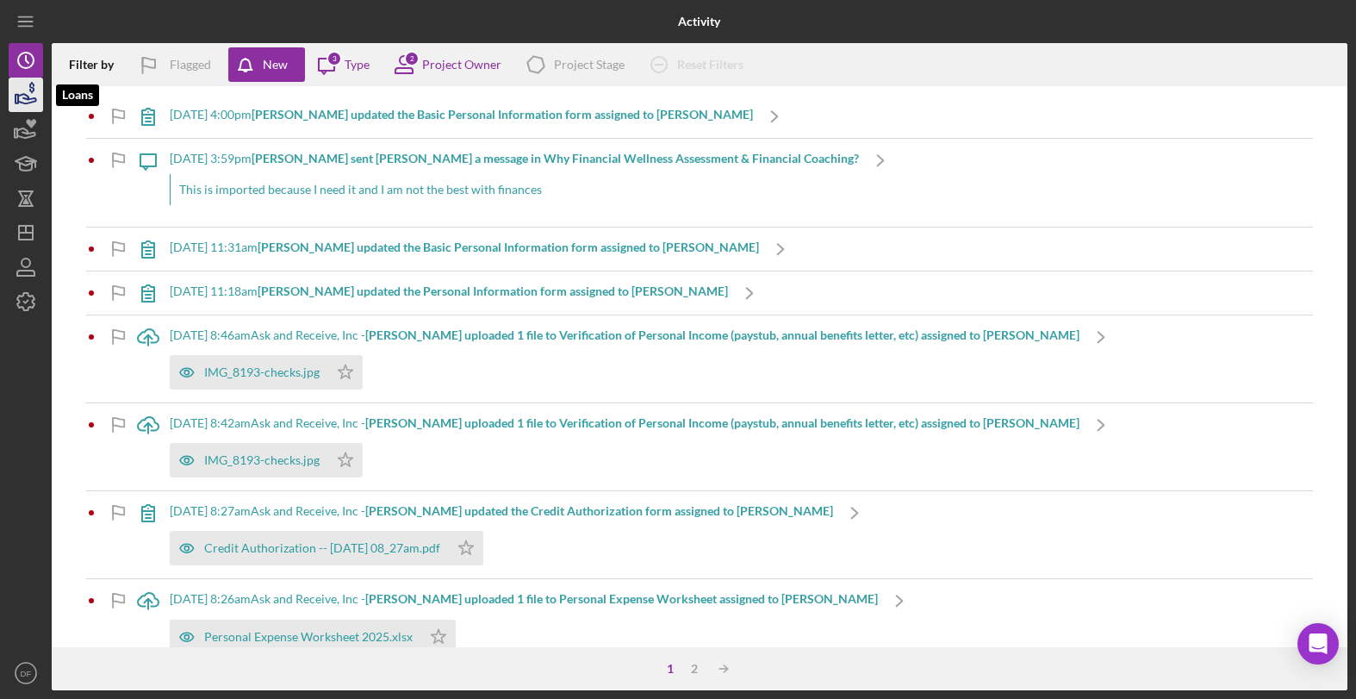
click at [22, 84] on icon "button" at bounding box center [25, 94] width 43 height 43
